Goal: Use online tool/utility: Utilize a website feature to perform a specific function

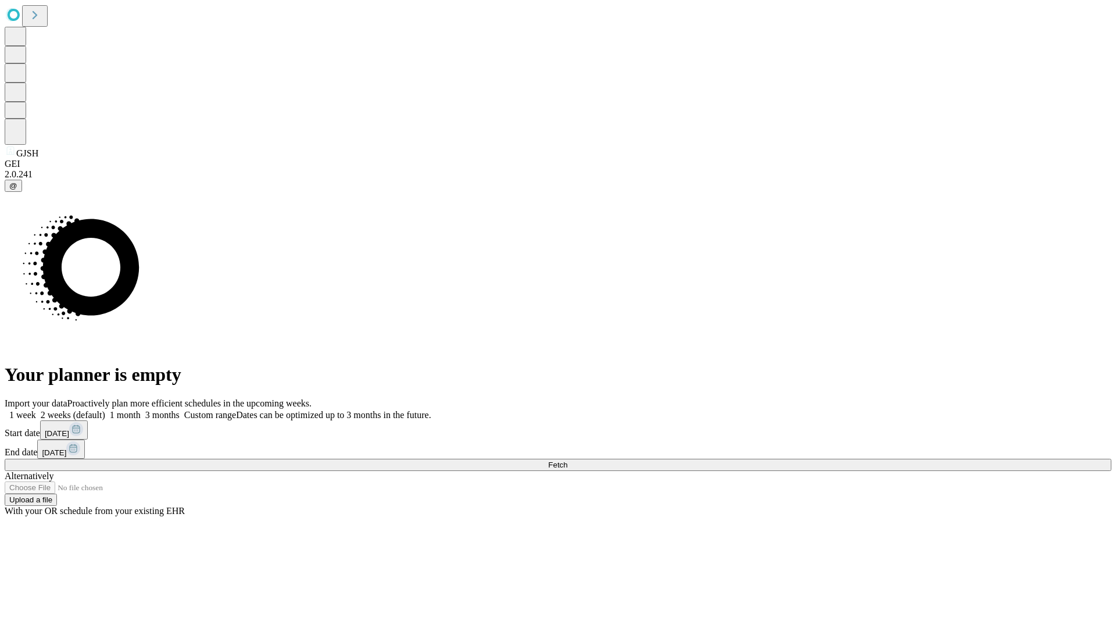
click at [567, 460] on span "Fetch" at bounding box center [557, 464] width 19 height 9
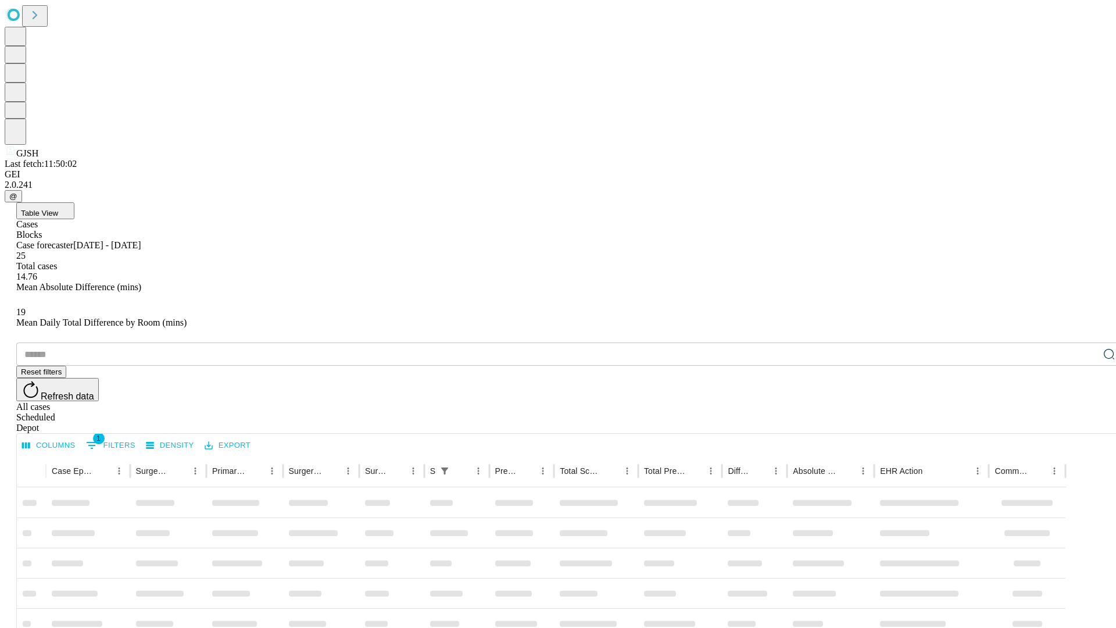
click at [58, 209] on span "Table View" at bounding box center [39, 213] width 37 height 9
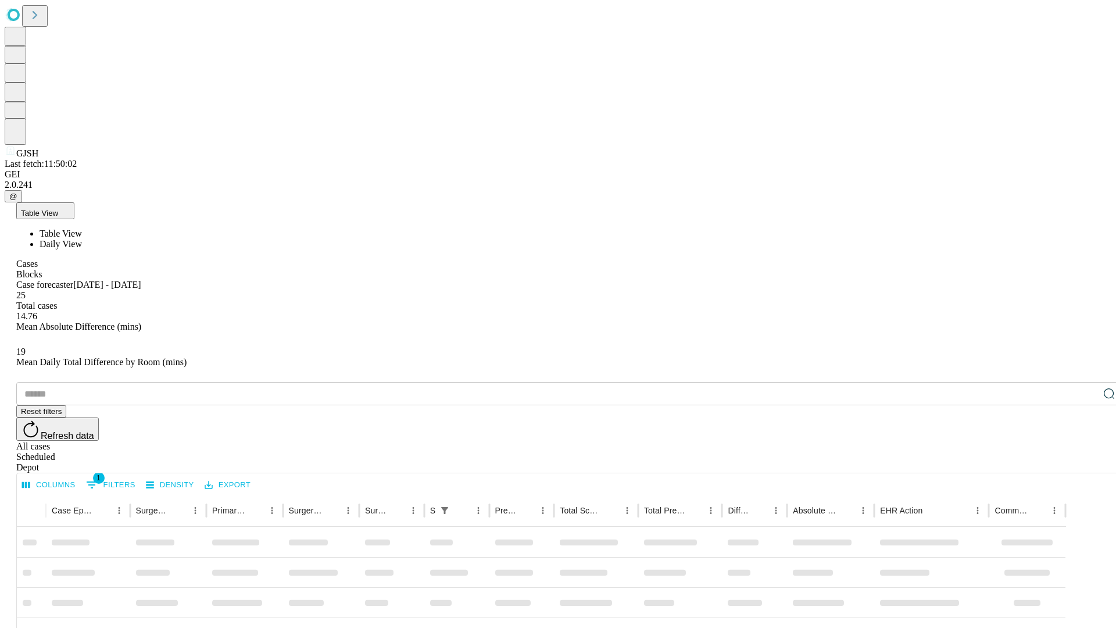
click at [82, 239] on span "Daily View" at bounding box center [61, 244] width 42 height 10
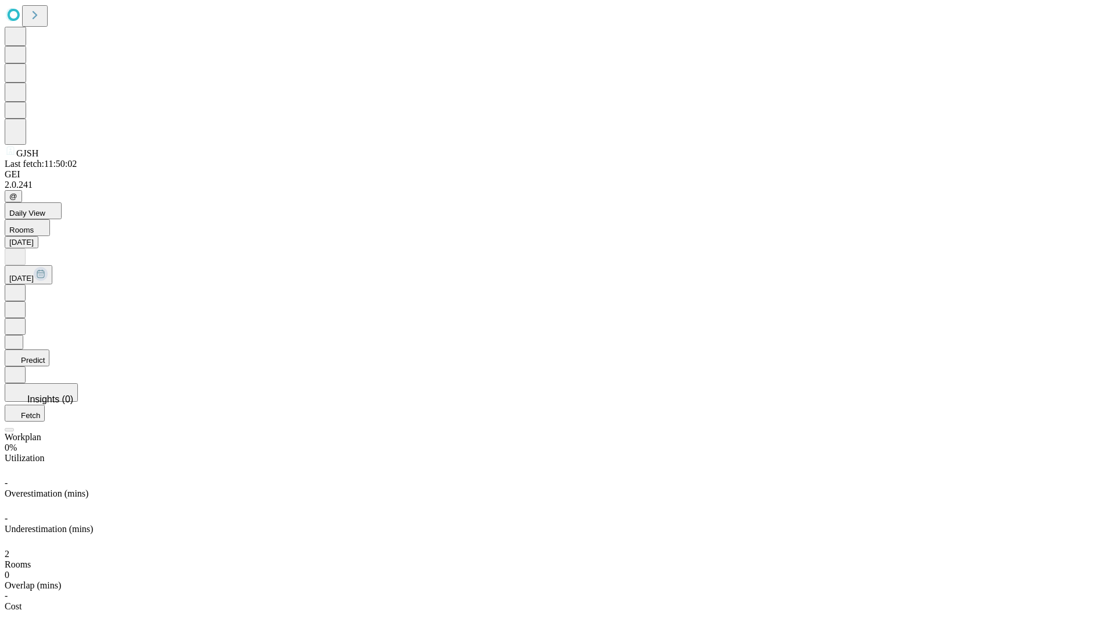
click at [49, 349] on button "Predict" at bounding box center [27, 357] width 45 height 17
